Goal: Register for event/course

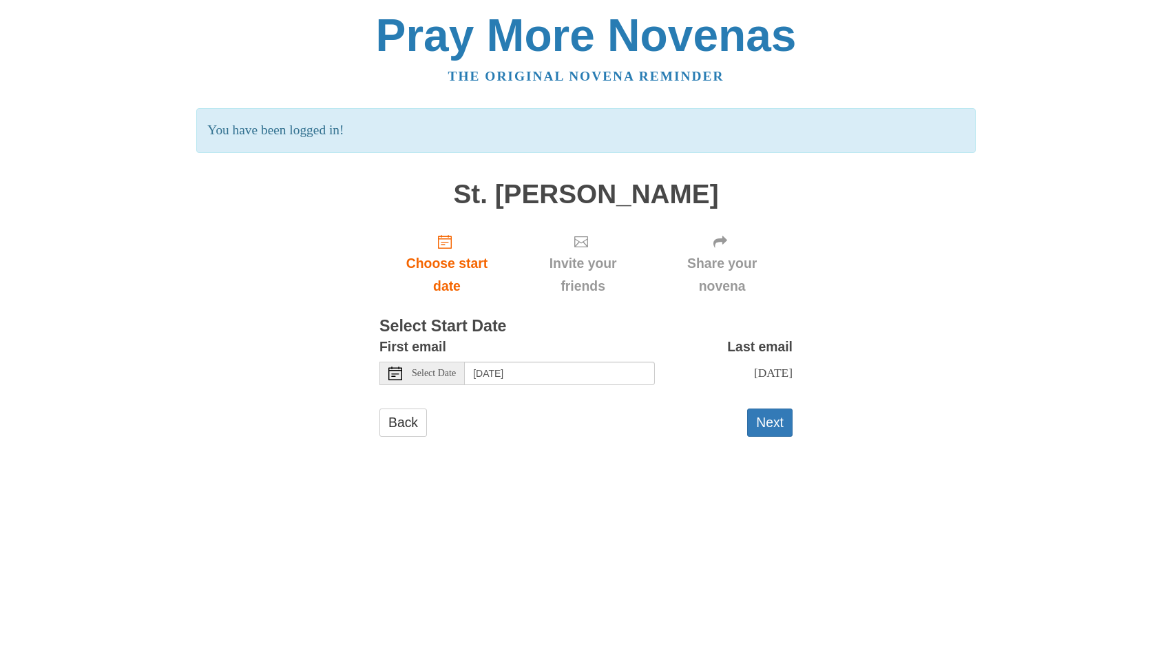
scroll to position [72, 0]
click at [395, 380] on icon at bounding box center [395, 373] width 14 height 14
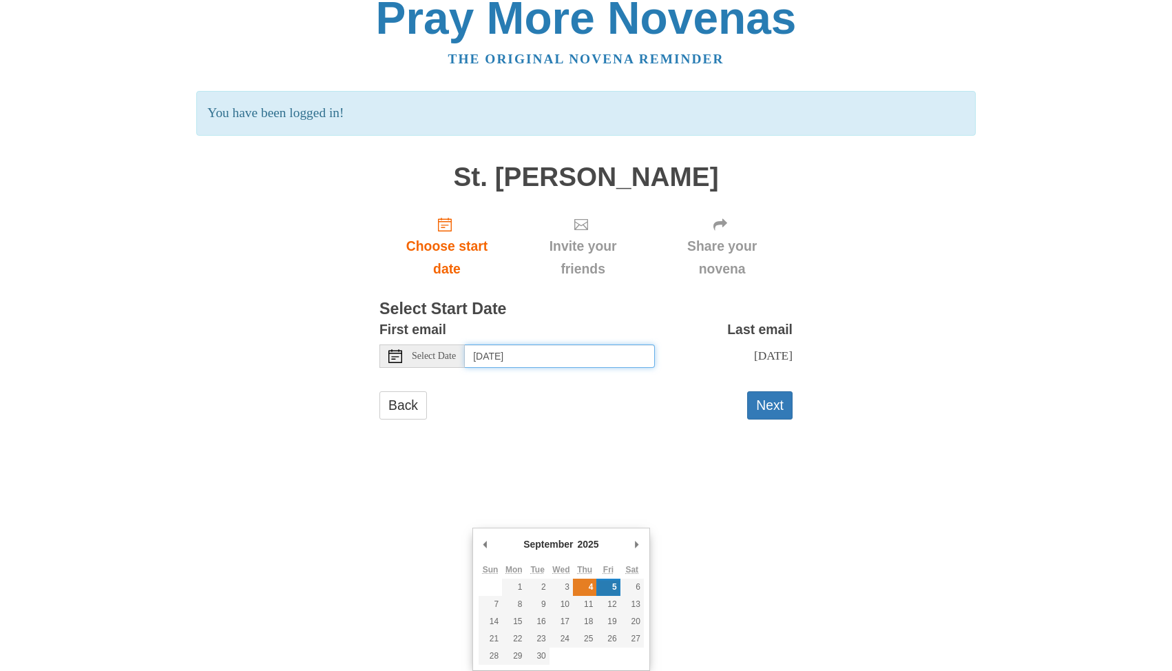
type input "[DATE]"
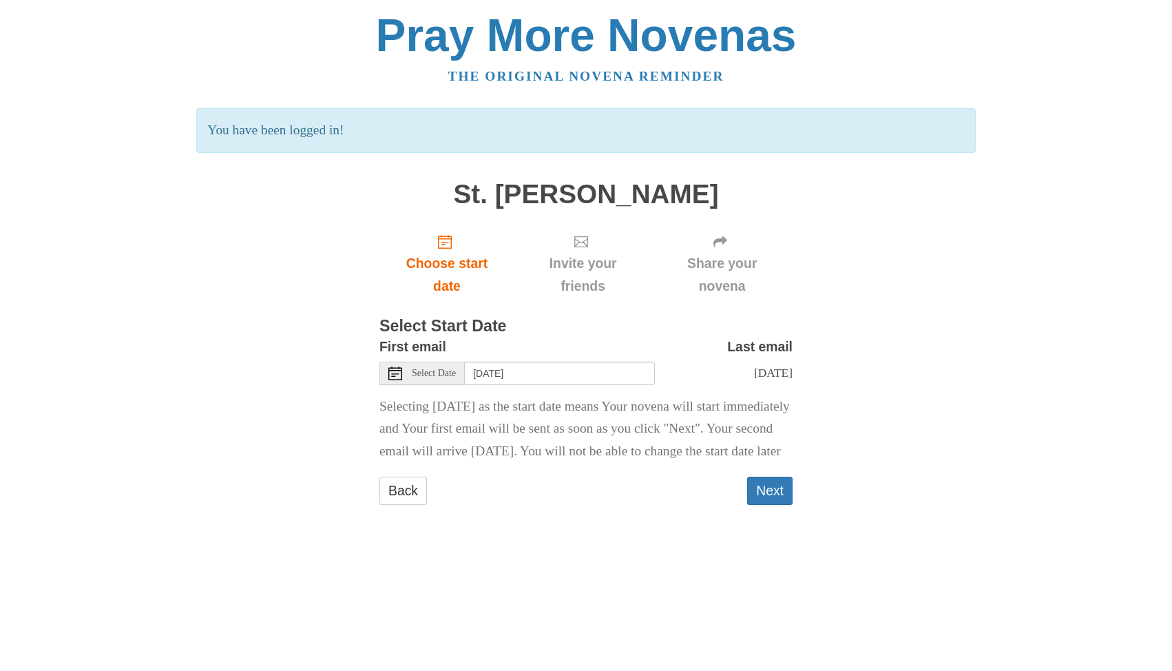
scroll to position [276, 0]
click at [772, 505] on button "Next" at bounding box center [769, 491] width 45 height 28
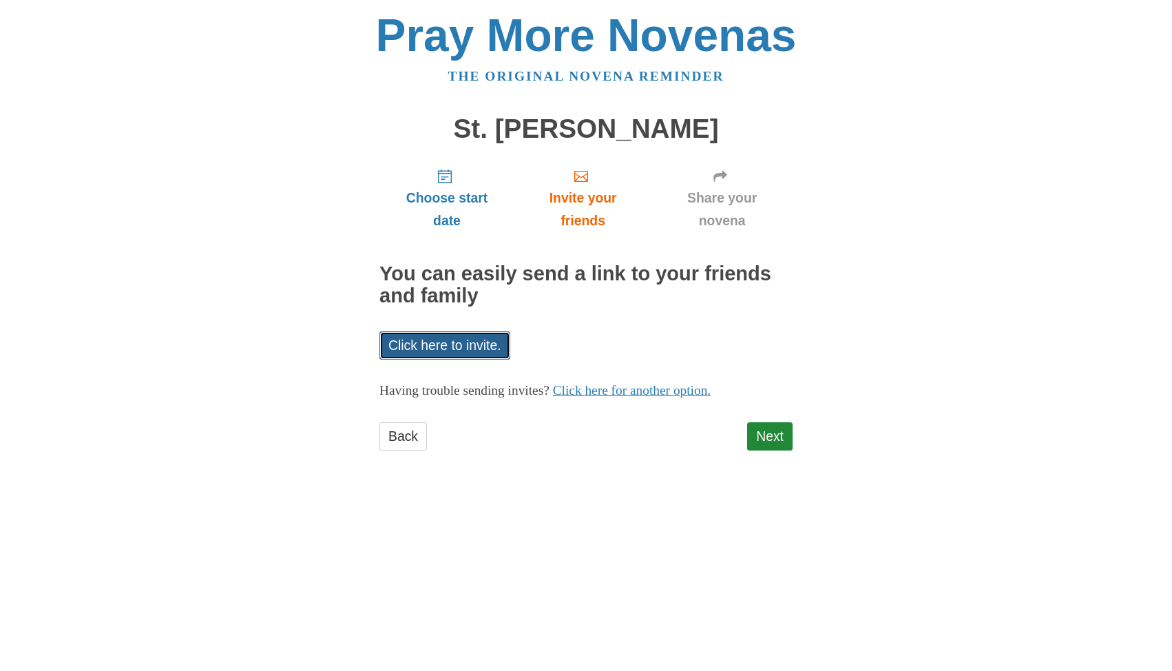
click at [510, 359] on link "Click here to invite." at bounding box center [444, 345] width 131 height 28
